Goal: Navigation & Orientation: Find specific page/section

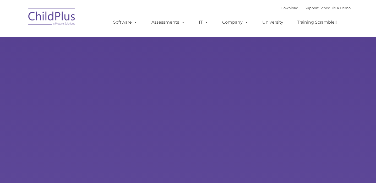
type input ""
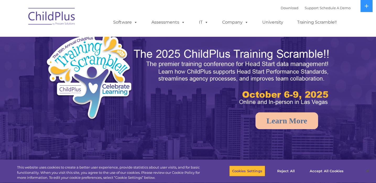
select select "MEDIUM"
click at [58, 18] on img at bounding box center [52, 17] width 52 height 26
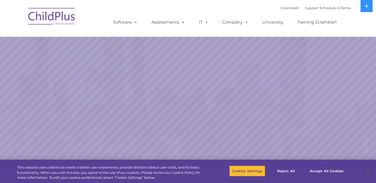
select select "MEDIUM"
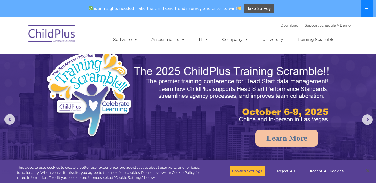
click at [367, 9] on icon at bounding box center [367, 8] width 4 height 1
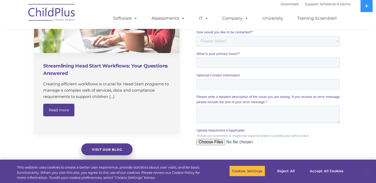
scroll to position [195, 0]
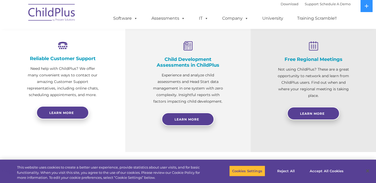
click at [169, 10] on ul "Software ChildPlus: The original and most widely-used Head Start data managemen…" at bounding box center [227, 18] width 248 height 21
click at [169, 20] on link "Assessments" at bounding box center [168, 18] width 44 height 10
click at [163, 19] on link "Assessments" at bounding box center [168, 18] width 44 height 10
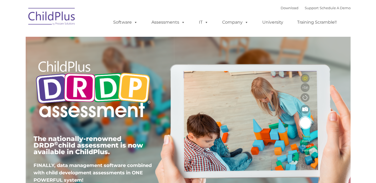
type input ""
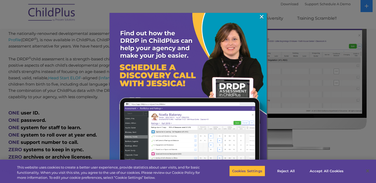
scroll to position [231, 0]
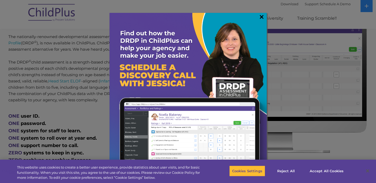
click at [262, 19] on link "×" at bounding box center [262, 16] width 6 height 5
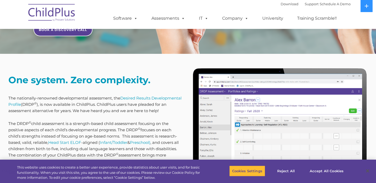
scroll to position [0, 0]
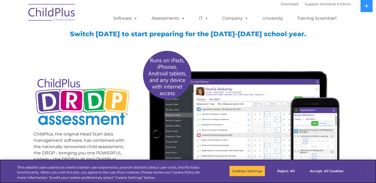
scroll to position [231, 0]
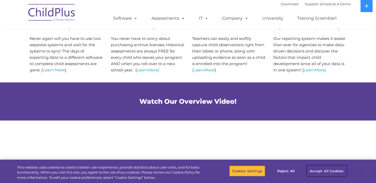
click at [322, 173] on button "Accept All Cookies" at bounding box center [327, 170] width 40 height 11
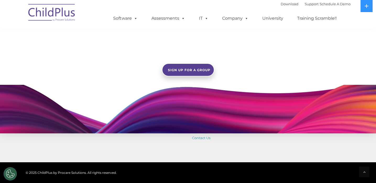
scroll to position [418, 0]
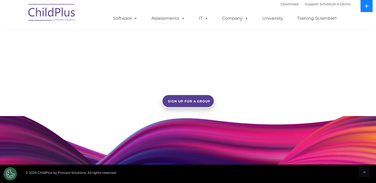
click at [362, 6] on button at bounding box center [367, 6] width 12 height 12
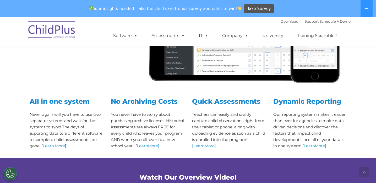
scroll to position [0, 0]
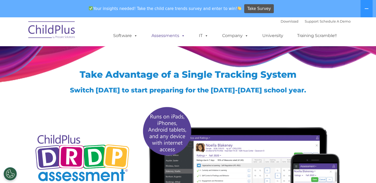
click at [173, 39] on link "Assessments" at bounding box center [168, 35] width 44 height 10
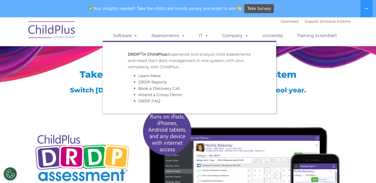
click at [171, 39] on link "Assessments" at bounding box center [168, 35] width 44 height 10
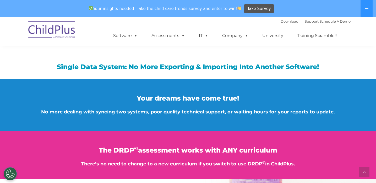
scroll to position [661, 0]
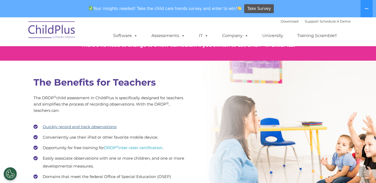
click at [72, 127] on link "Quickly record and track observations" at bounding box center [79, 126] width 73 height 5
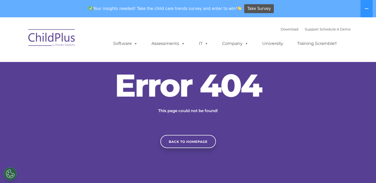
click at [203, 127] on div "Error 404 This page could not be found! Back to homepage" at bounding box center [188, 108] width 376 height 78
click at [200, 135] on link "Back to homepage" at bounding box center [188, 141] width 56 height 13
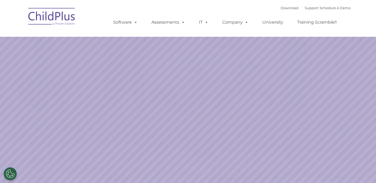
select select "MEDIUM"
